Goal: Task Accomplishment & Management: Use online tool/utility

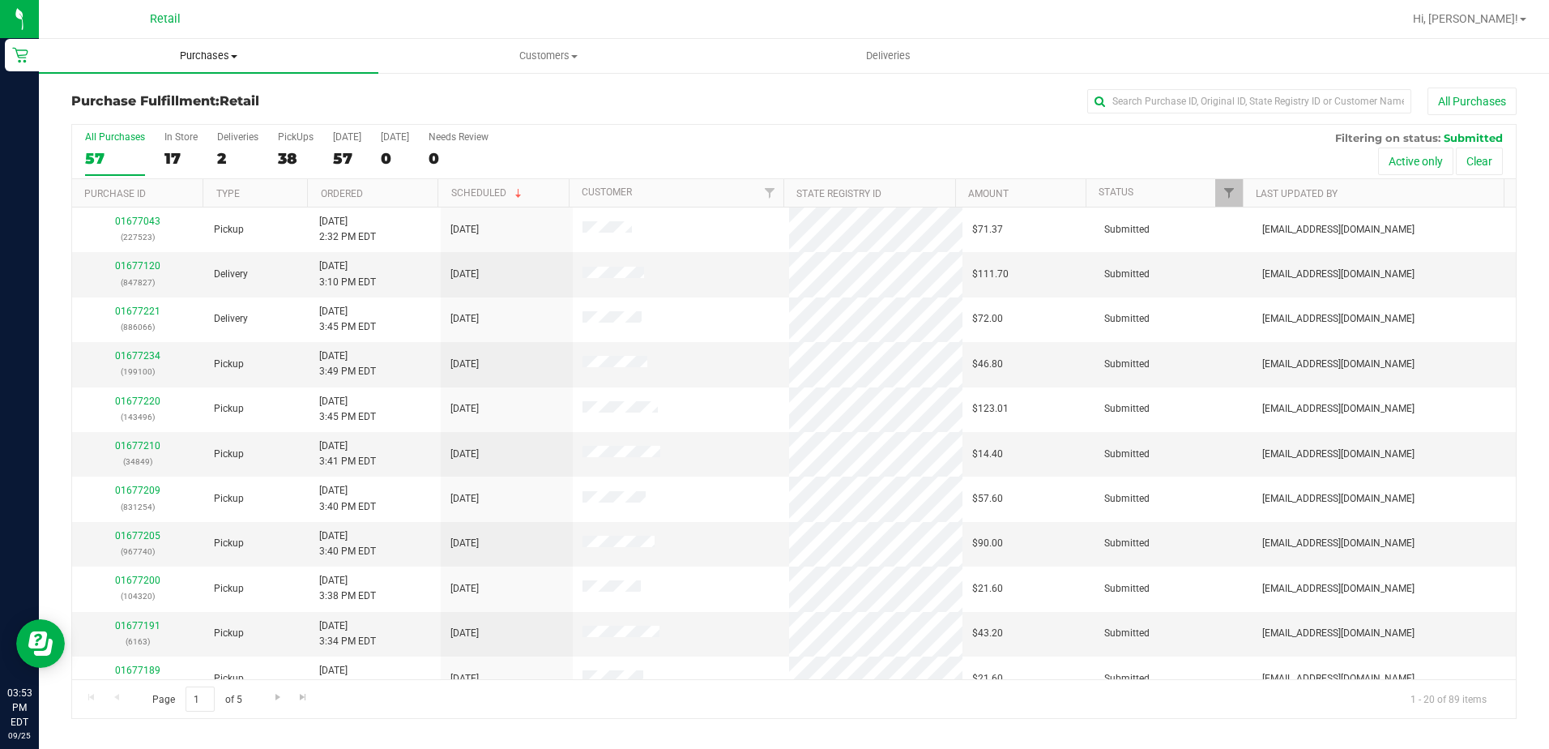
click at [212, 52] on span "Purchases" at bounding box center [208, 56] width 339 height 15
click at [192, 136] on li "All purchases" at bounding box center [208, 136] width 339 height 19
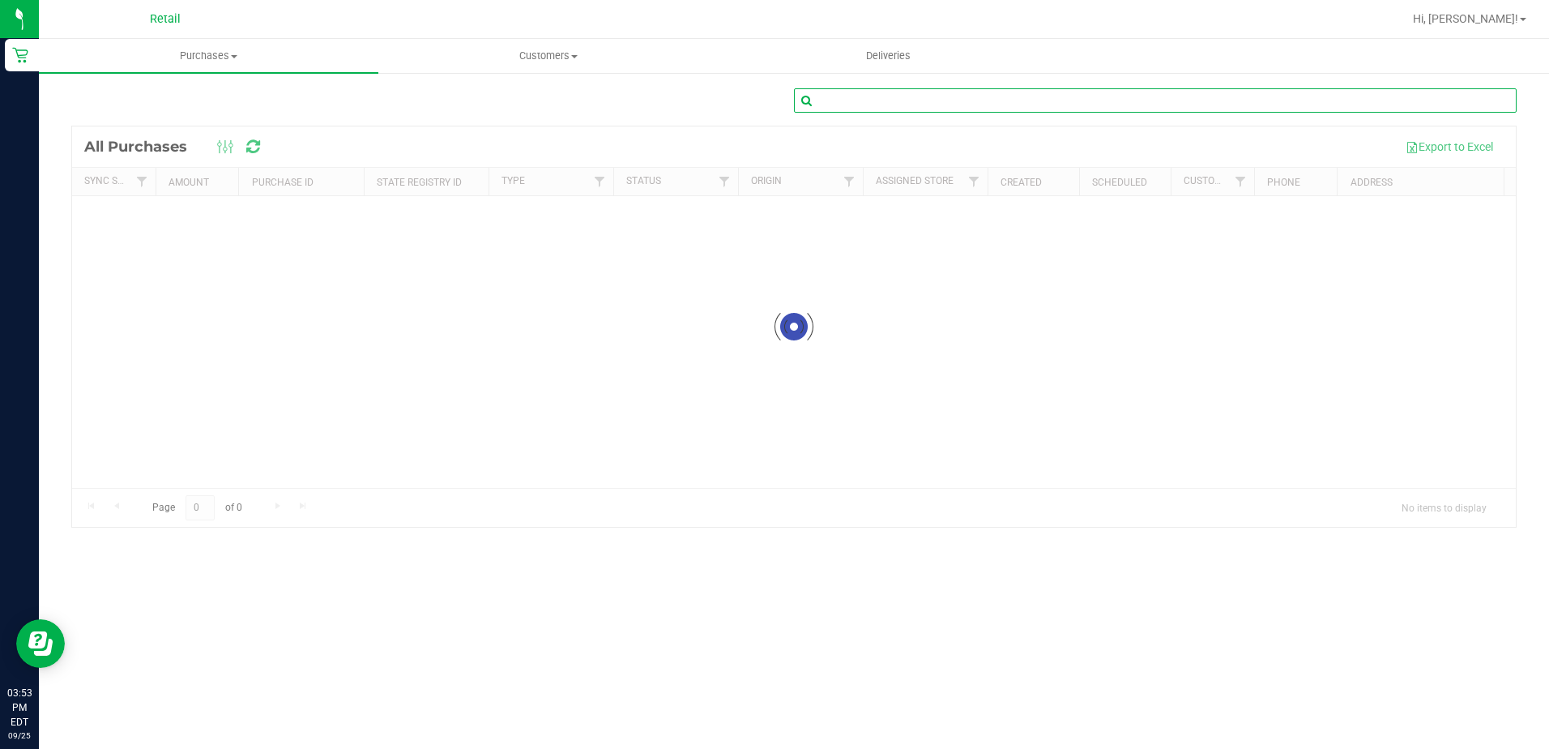
click at [1104, 88] on input "text" at bounding box center [1155, 100] width 723 height 24
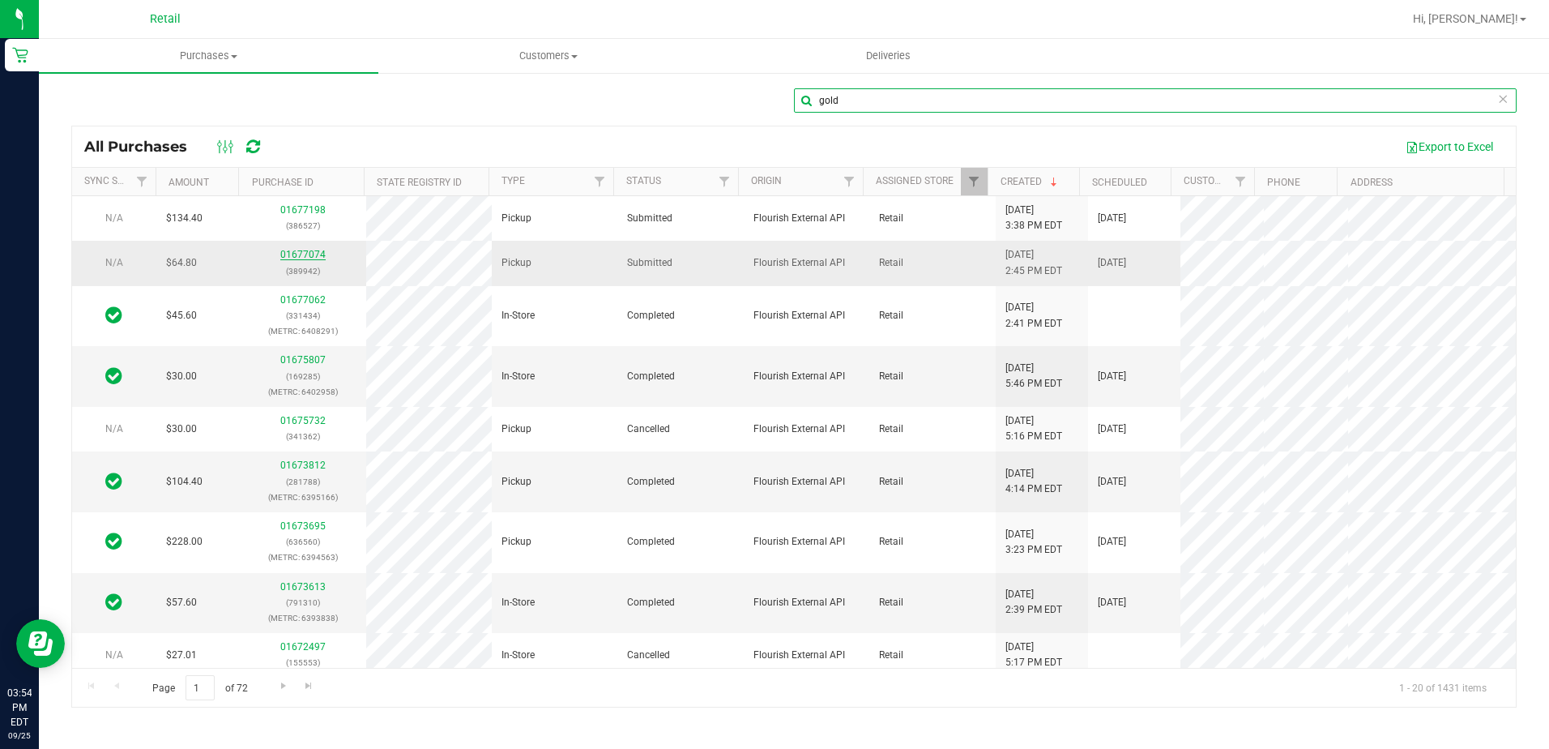
type input "gold"
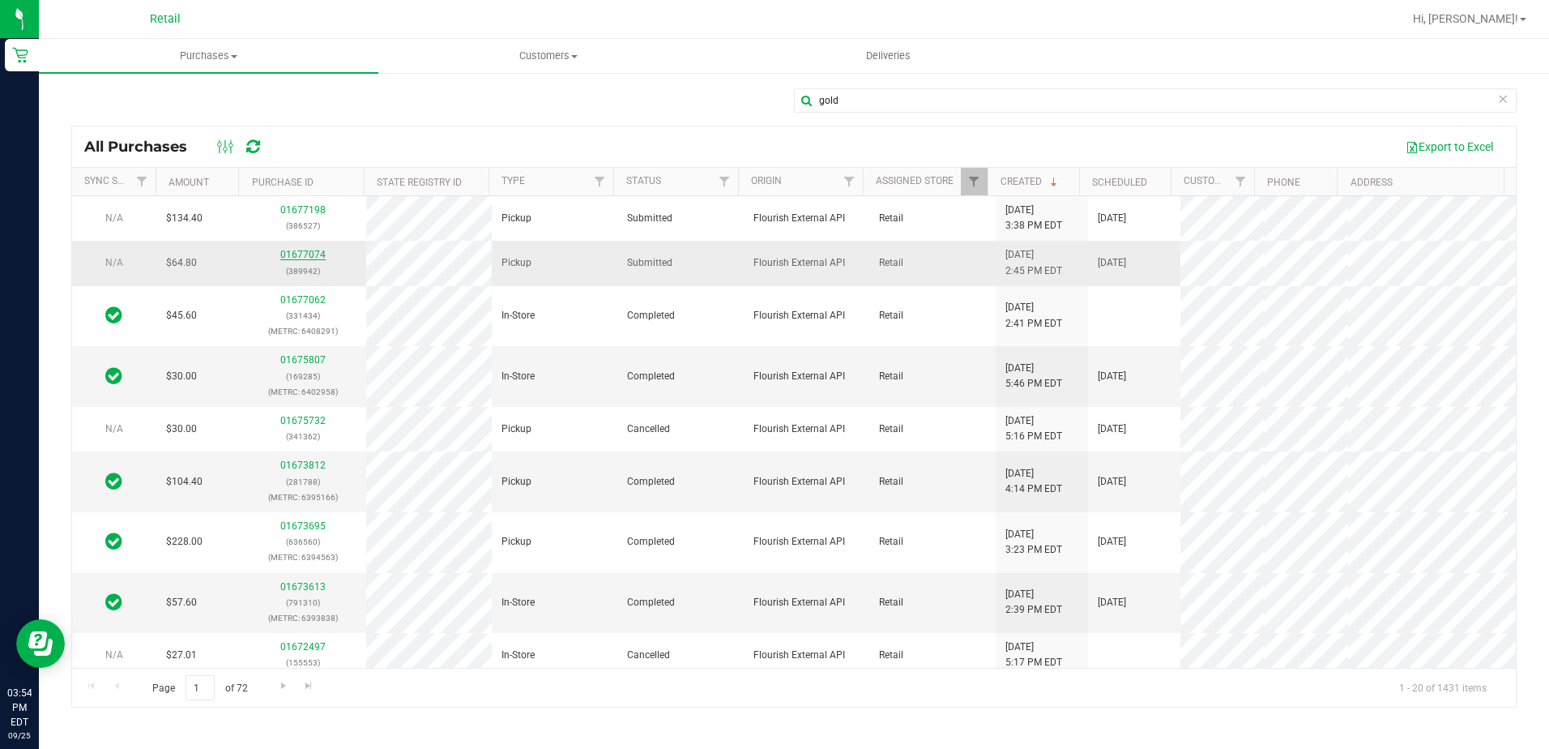
click at [312, 255] on link "01677074" at bounding box center [302, 254] width 45 height 11
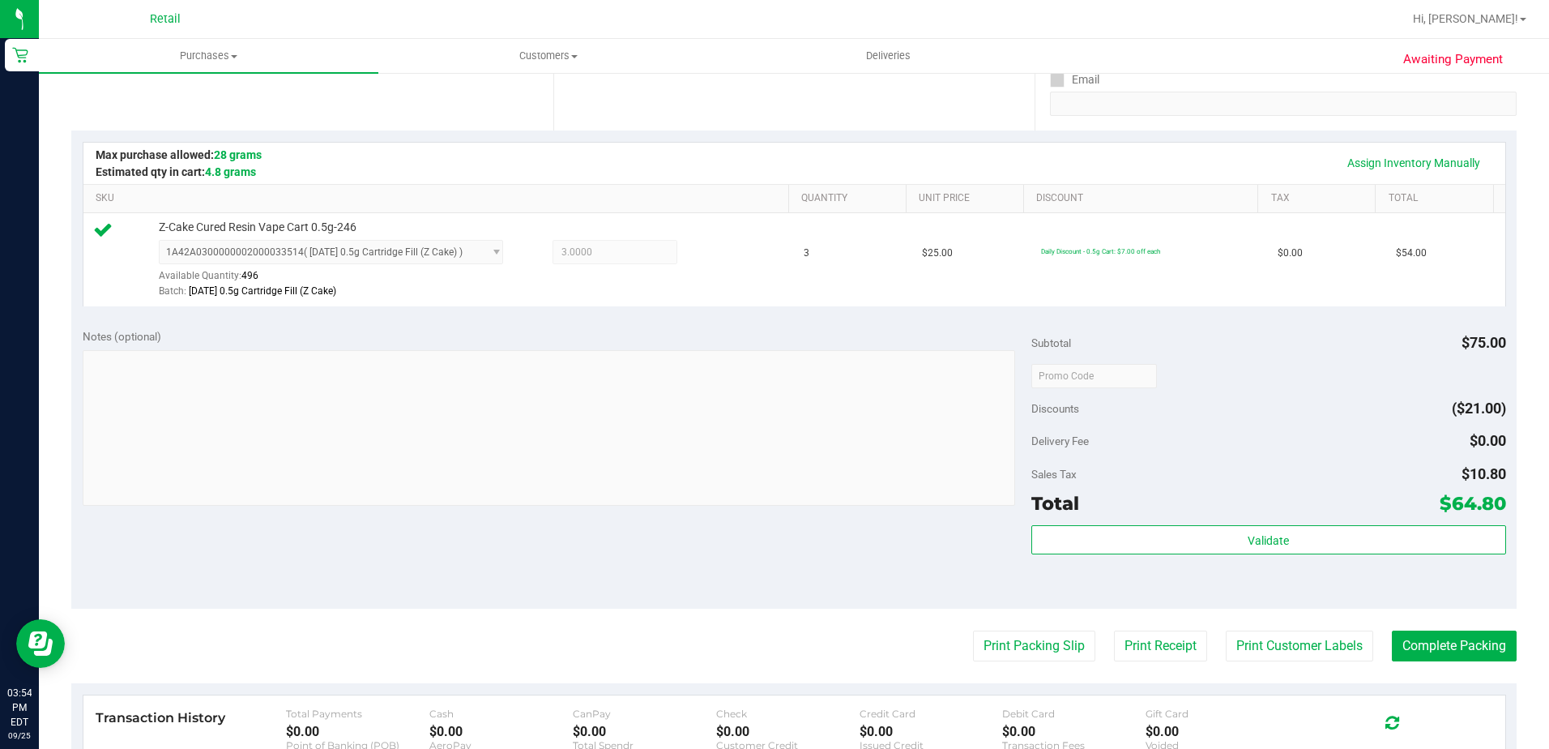
scroll to position [405, 0]
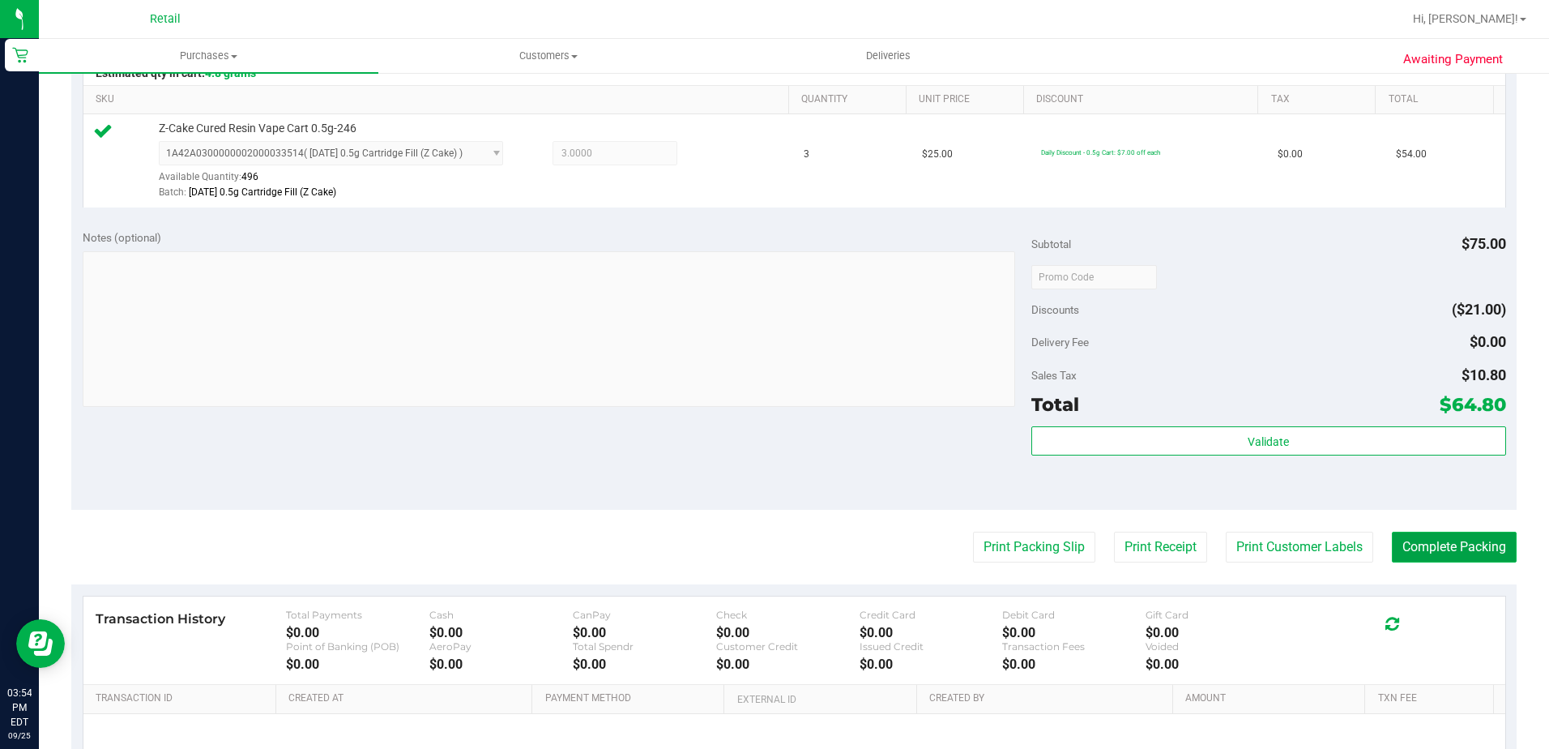
click at [1487, 556] on button "Complete Packing" at bounding box center [1454, 546] width 125 height 31
